Goal: Communication & Community: Answer question/provide support

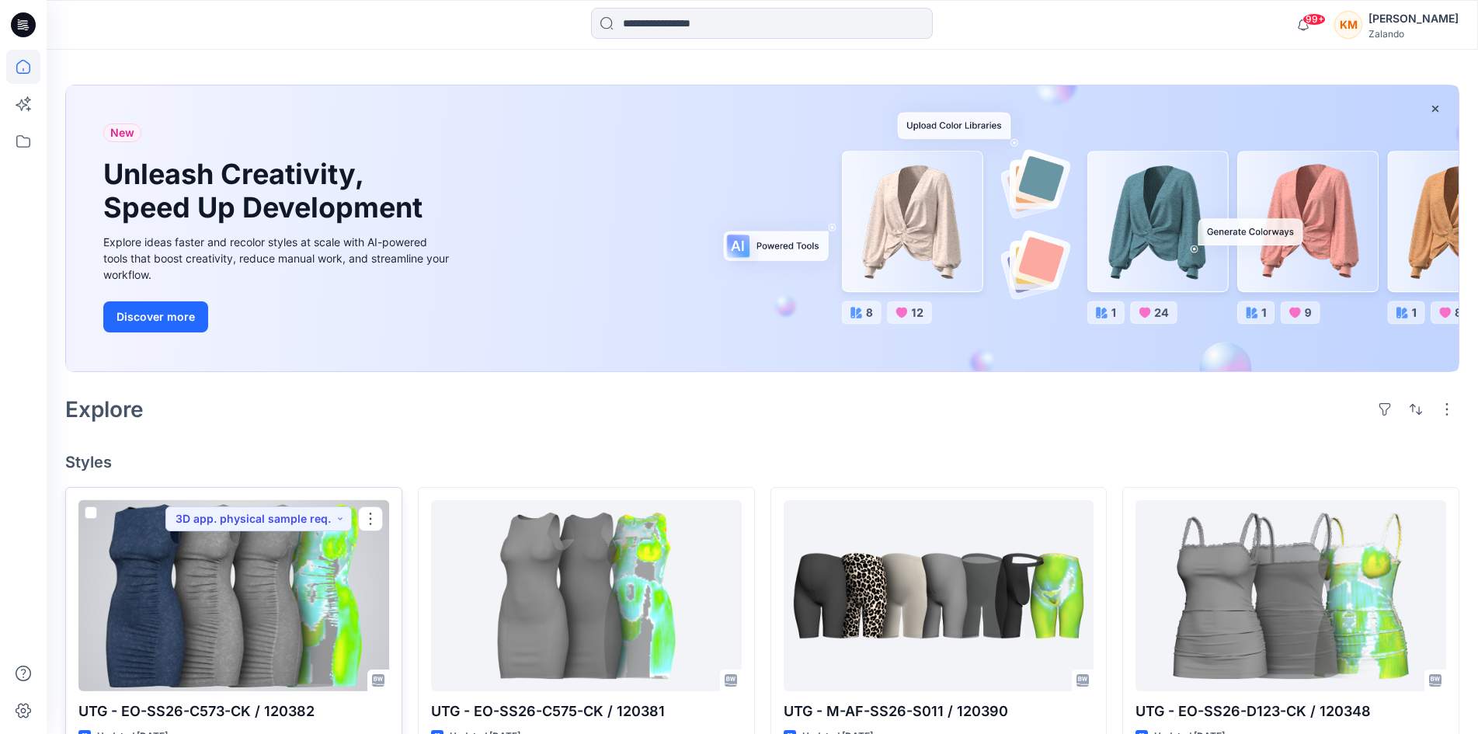
scroll to position [78, 0]
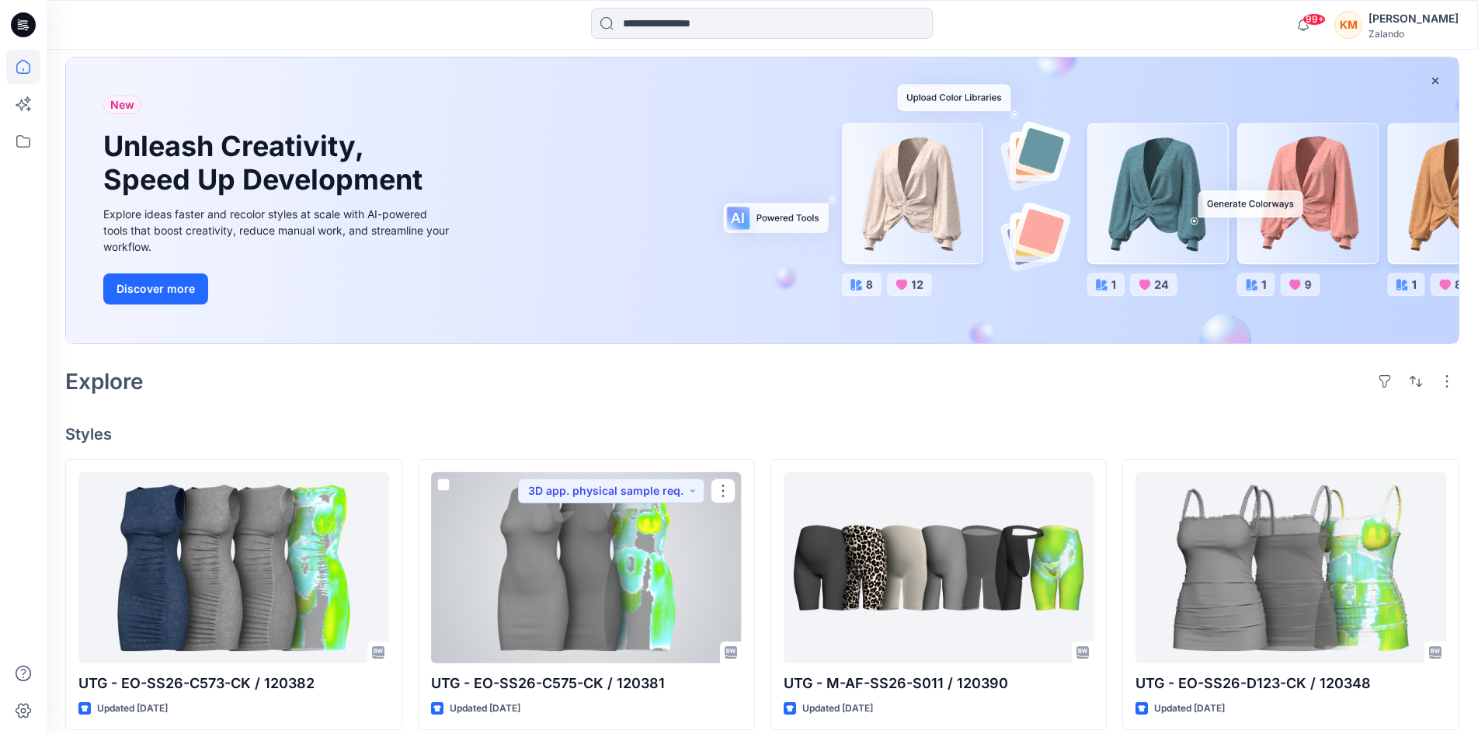
click at [590, 569] on div at bounding box center [586, 567] width 311 height 191
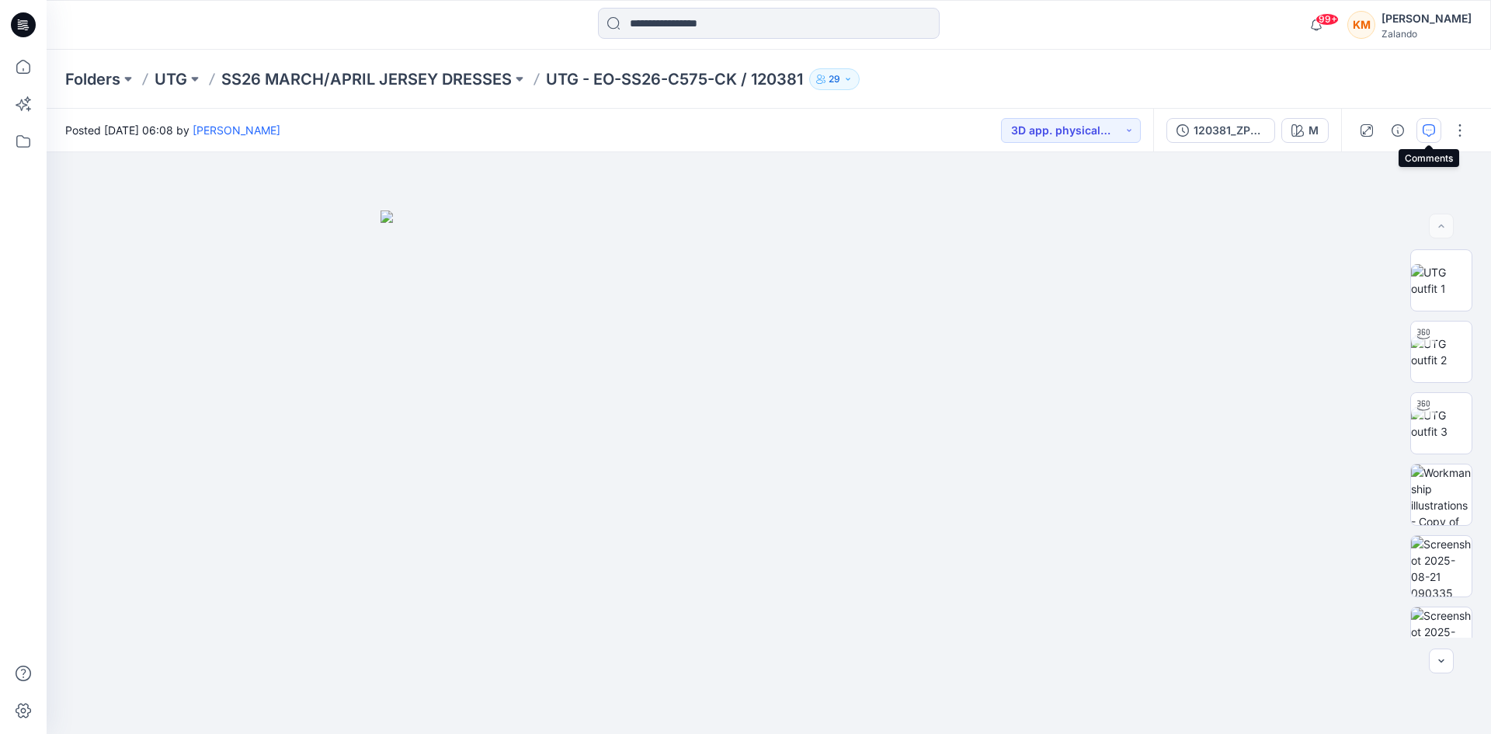
click at [1423, 128] on icon "button" at bounding box center [1429, 130] width 12 height 12
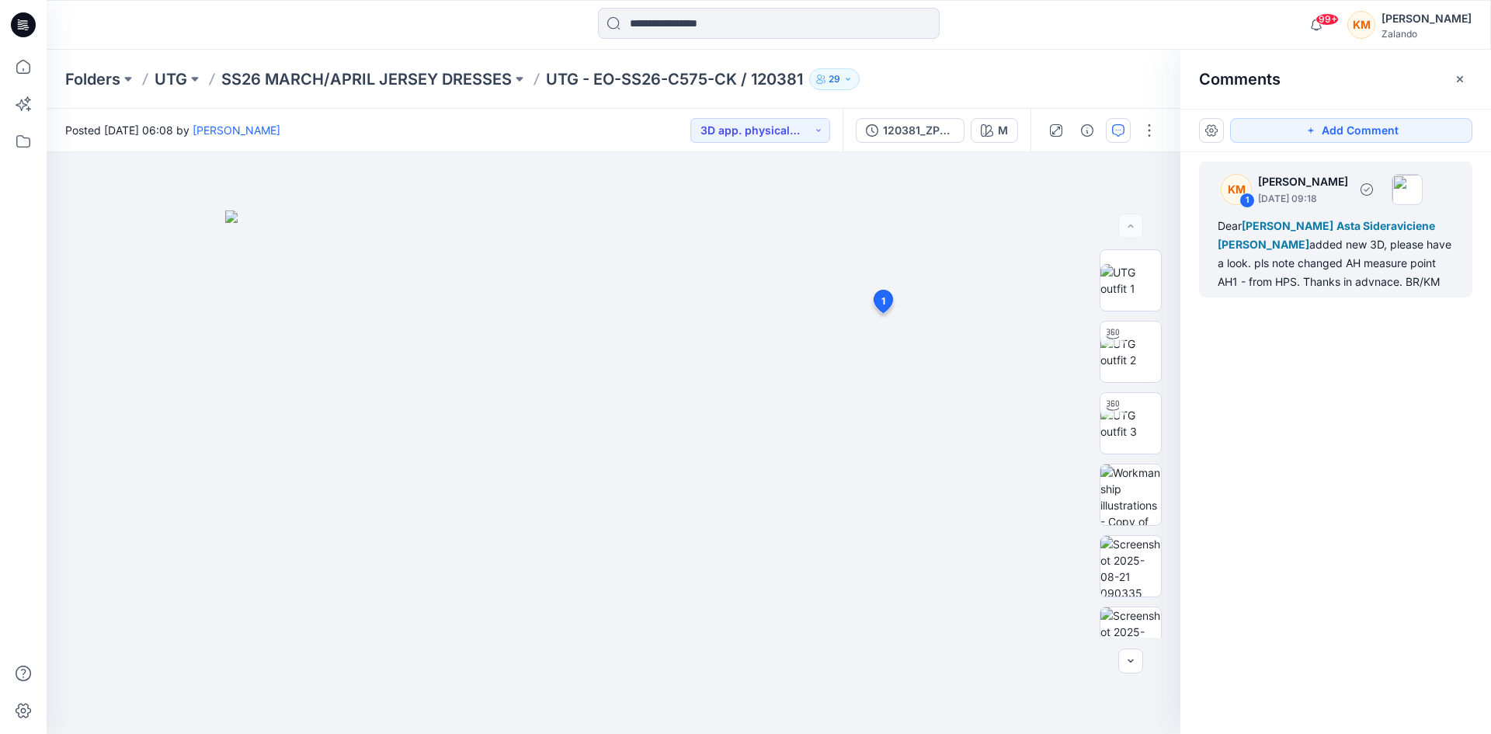
click at [1331, 253] on div "Dear Marlene Seefeldt Asta Sideraviciene Lise Stougaard added new 3D, please ha…" at bounding box center [1336, 254] width 236 height 75
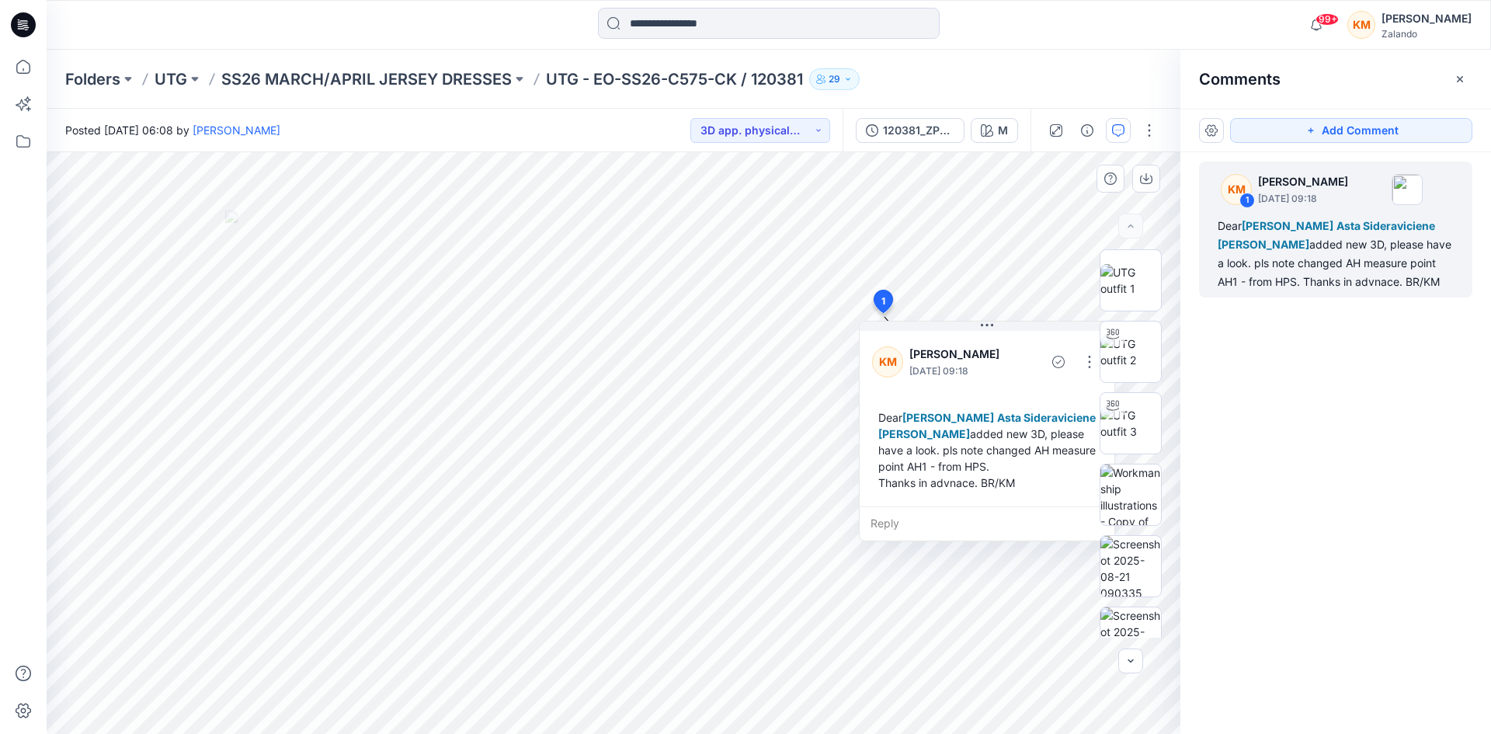
click at [889, 518] on div "Reply" at bounding box center [987, 523] width 255 height 34
type textarea "*"
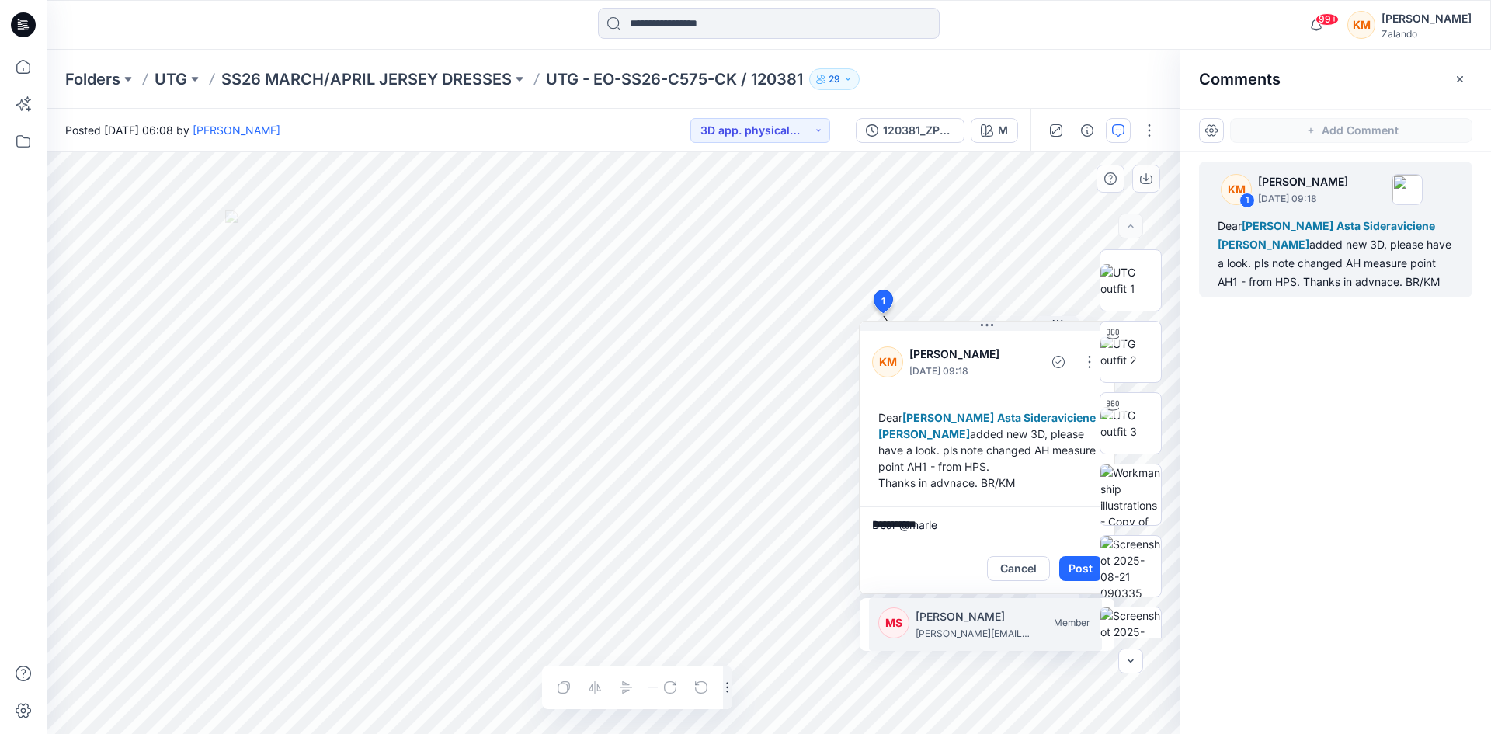
click at [954, 617] on p "Marlene Seefeldt" at bounding box center [974, 616] width 117 height 19
click at [1042, 524] on textarea "**********" at bounding box center [987, 524] width 255 height 37
click at [1082, 523] on div at bounding box center [1130, 443] width 99 height 388
click at [1081, 526] on div at bounding box center [1130, 443] width 99 height 388
drag, startPoint x: 1077, startPoint y: 528, endPoint x: 1085, endPoint y: 523, distance: 9.5
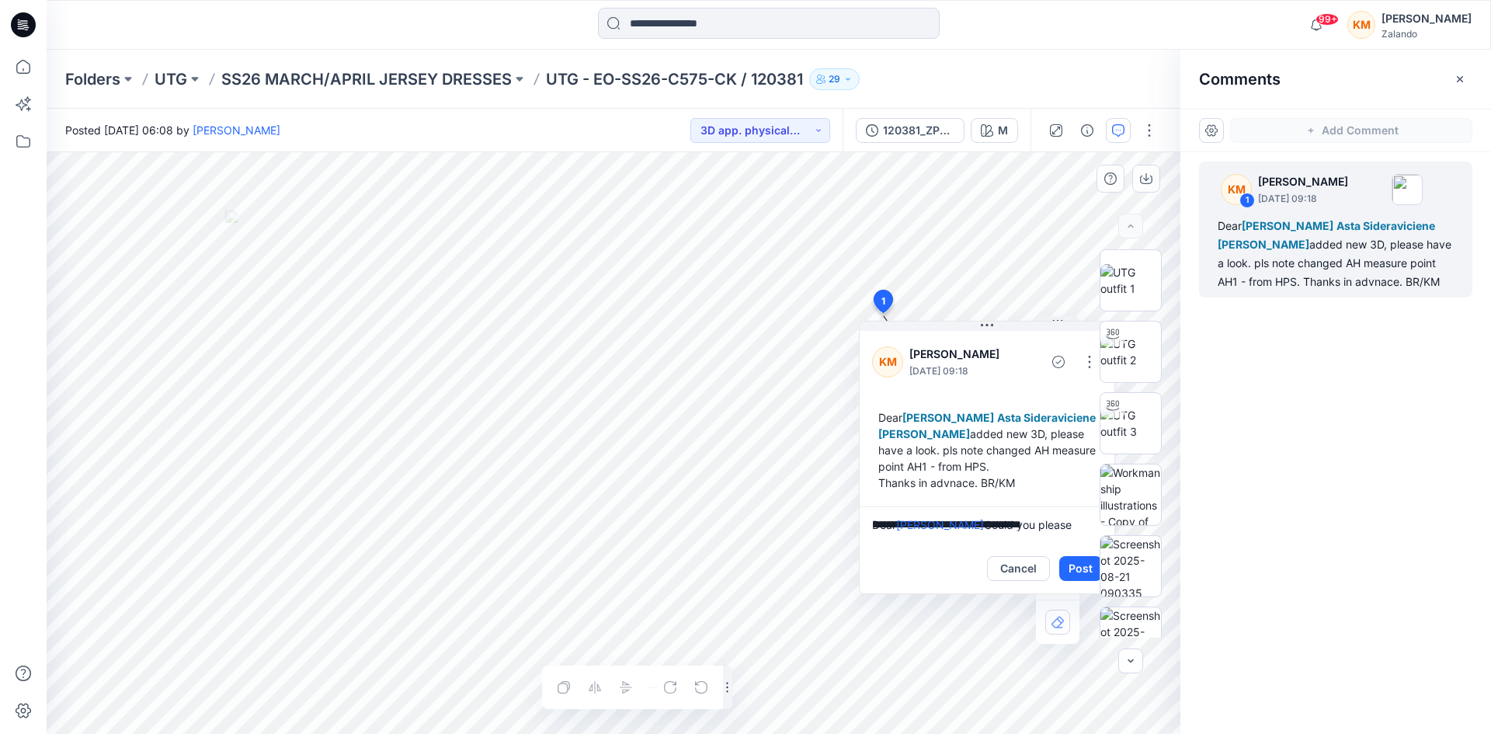
click at [1077, 528] on textarea "**********" at bounding box center [987, 524] width 255 height 37
type textarea "**********"
click at [1078, 558] on button "Post" at bounding box center [1081, 568] width 43 height 25
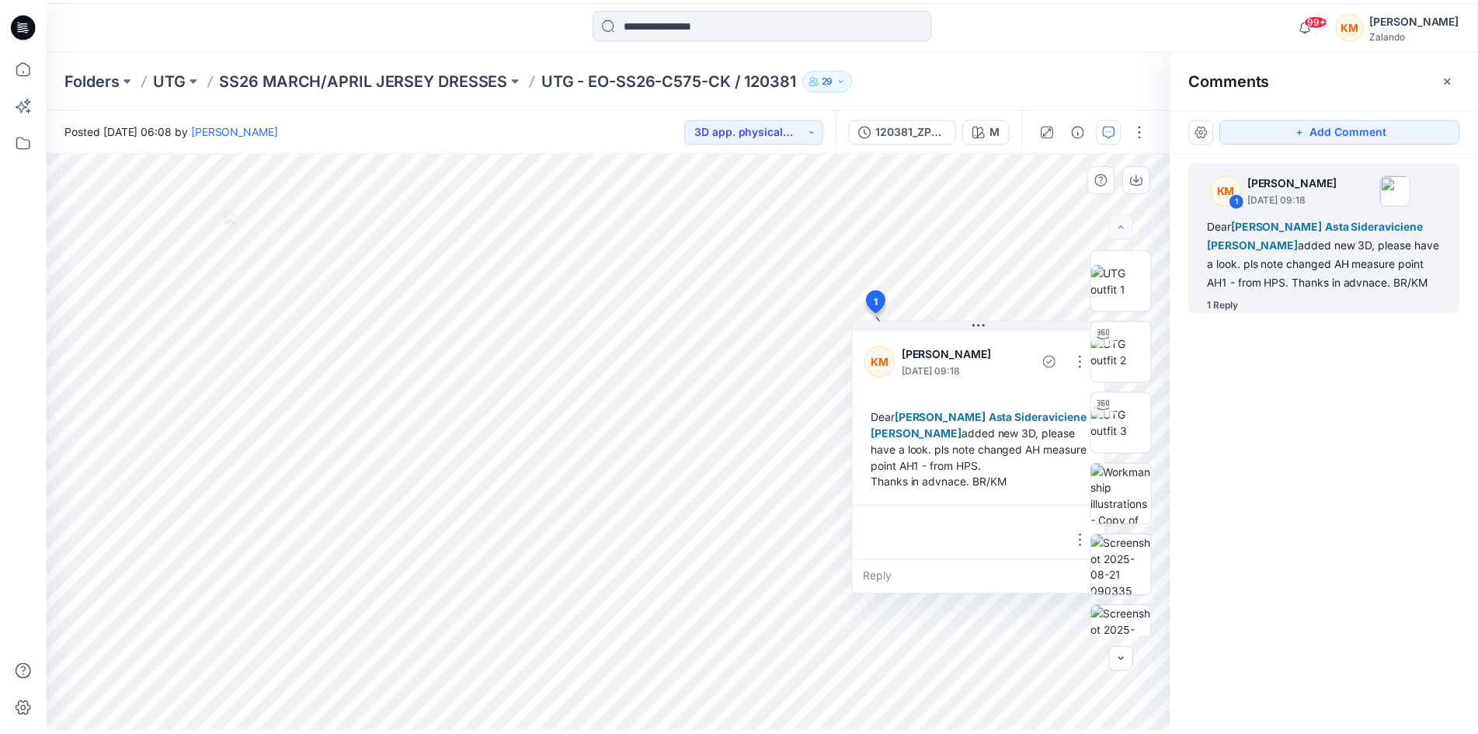
scroll to position [92, 0]
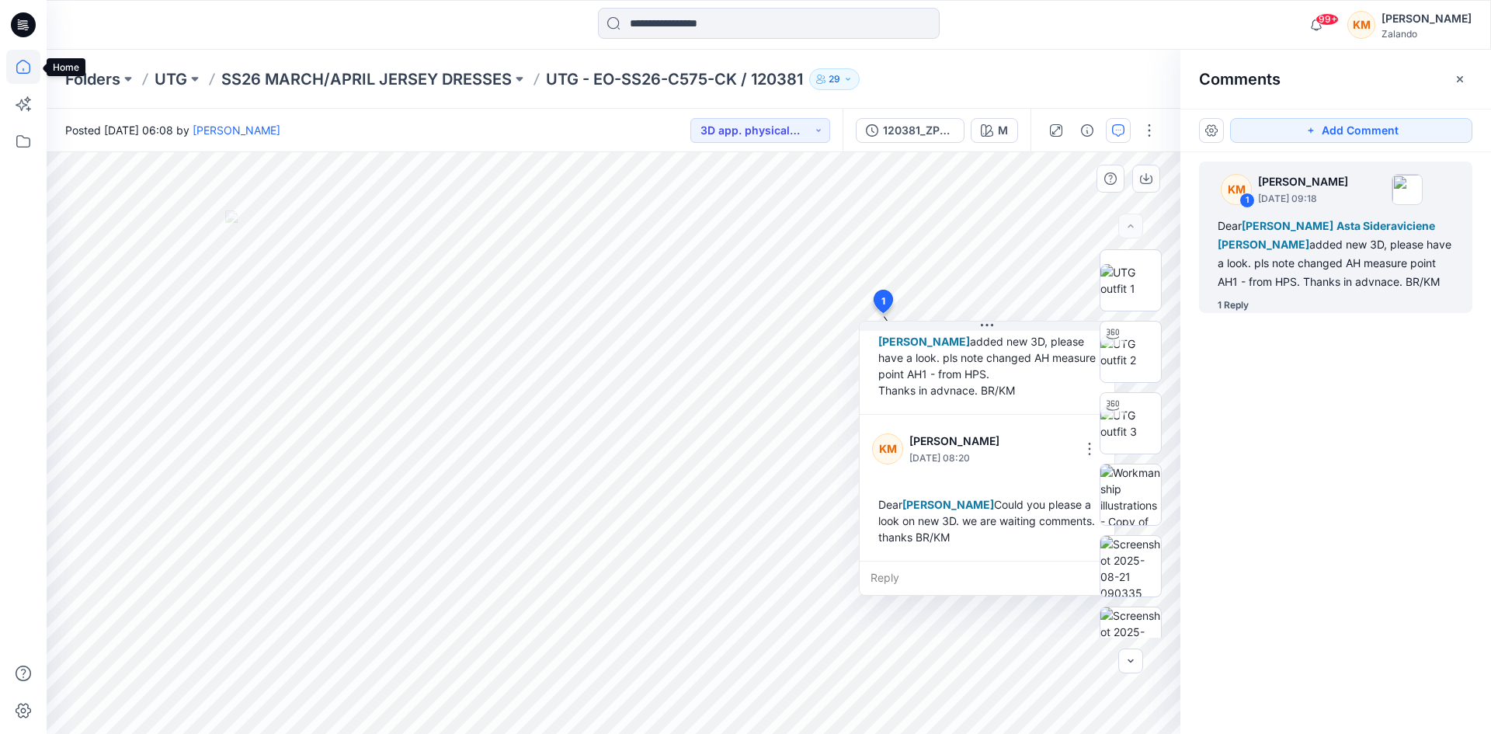
click at [24, 68] on icon at bounding box center [23, 67] width 34 height 34
